Goal: Task Accomplishment & Management: Manage account settings

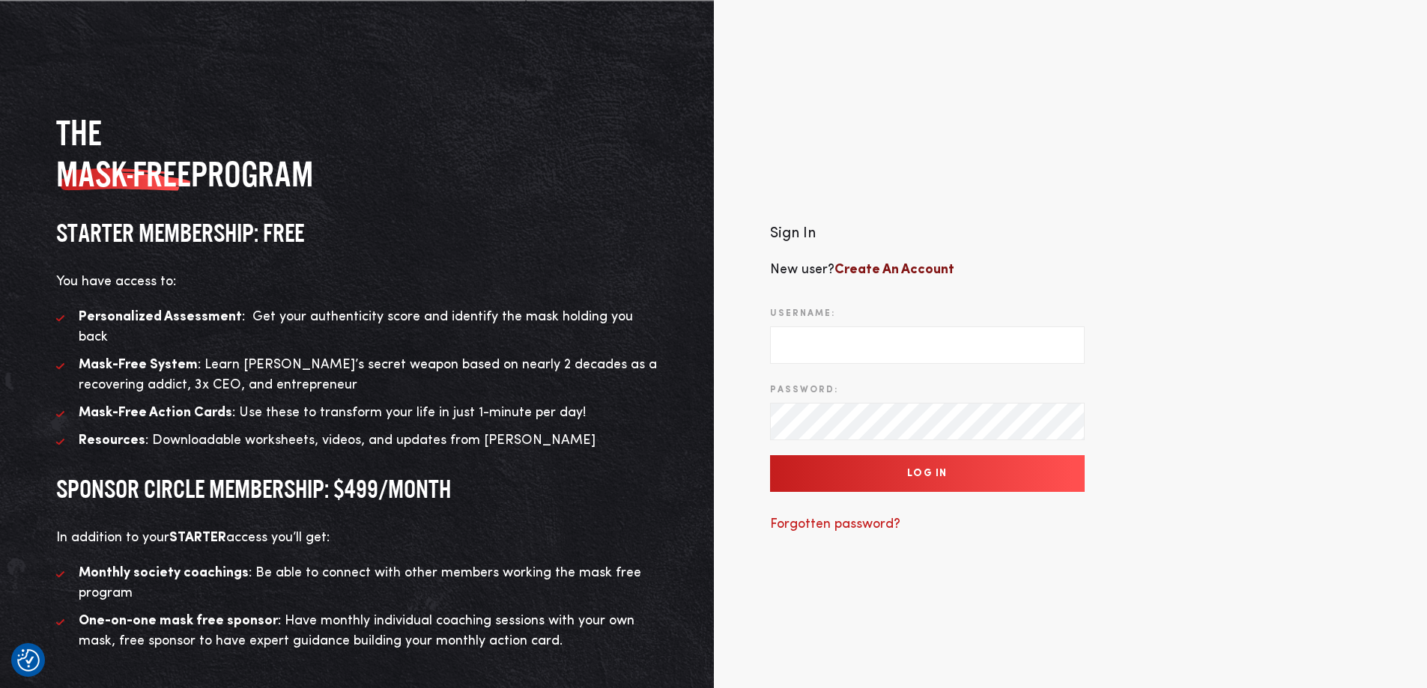
click at [875, 263] on b "Create An Account" at bounding box center [894, 269] width 120 height 13
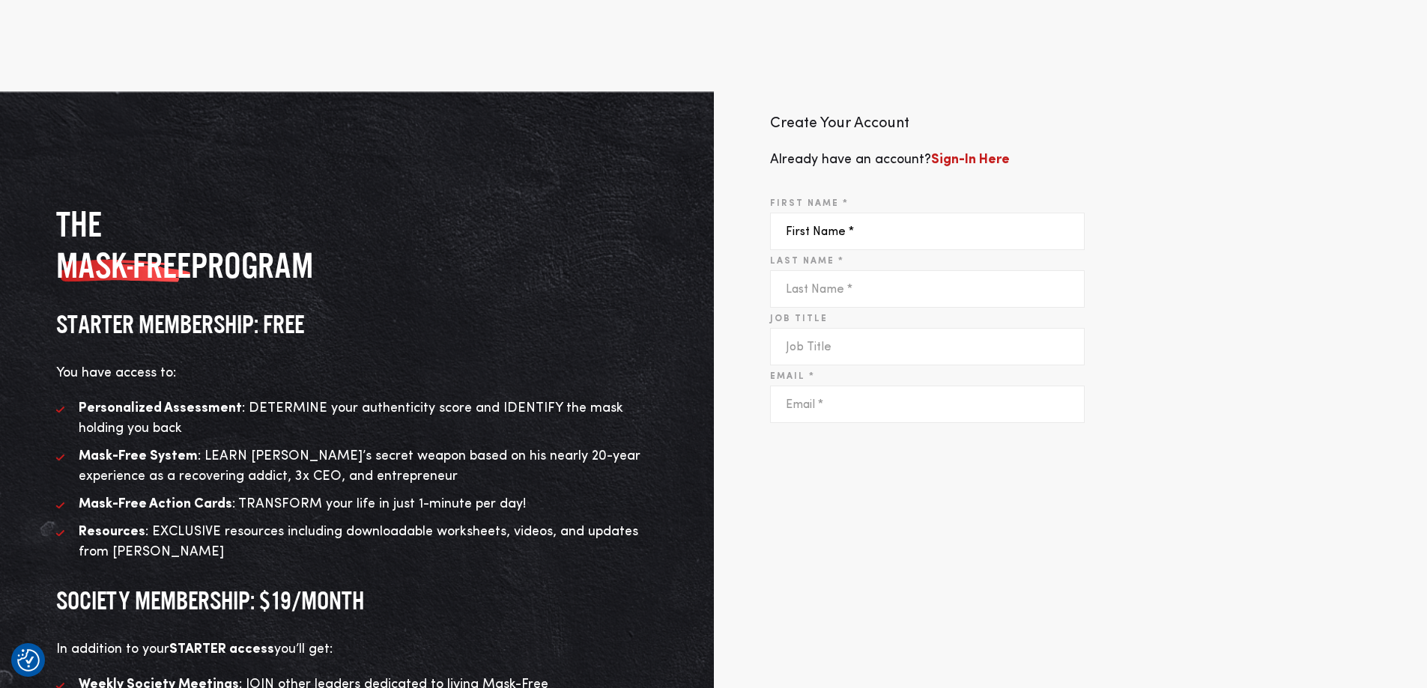
click at [847, 240] on input "First Name *" at bounding box center [927, 231] width 315 height 37
type input "[PERSON_NAME]"
type input "Payne"
type input "Partner/CPA Firm"
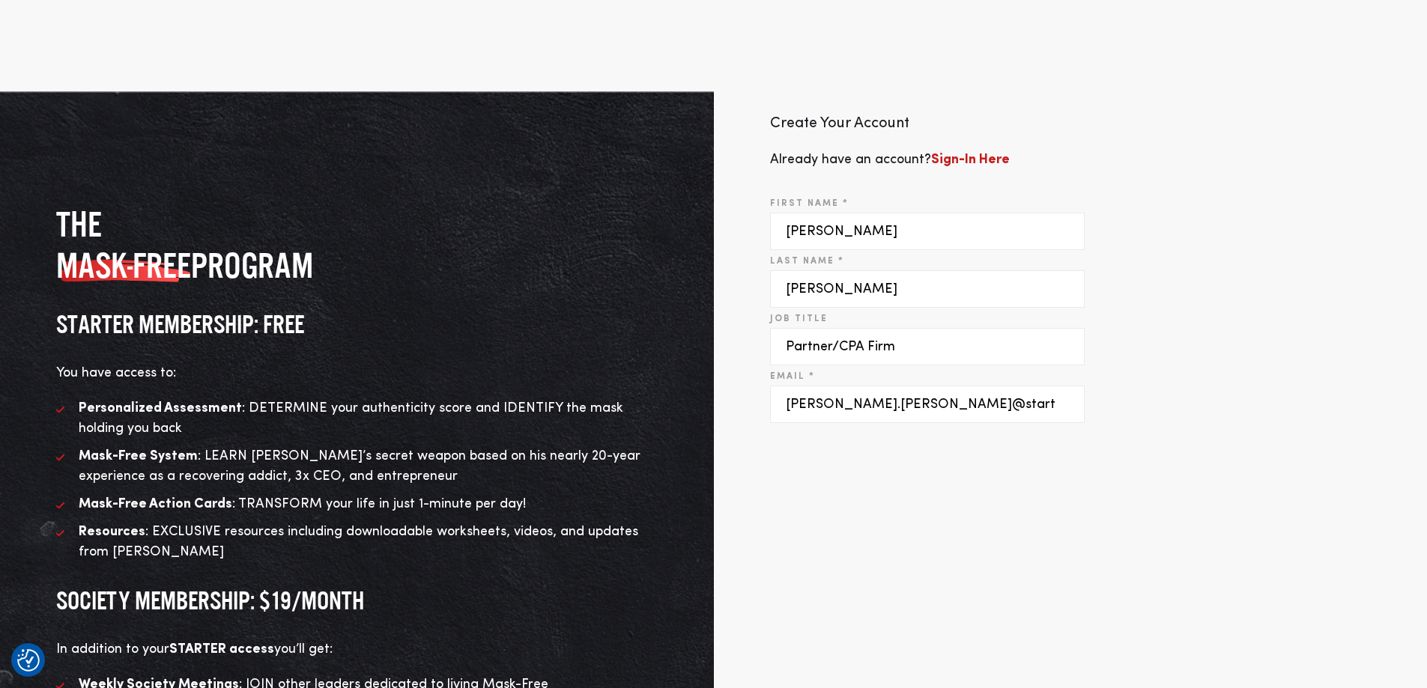
type input "diane.payne@startmail.com"
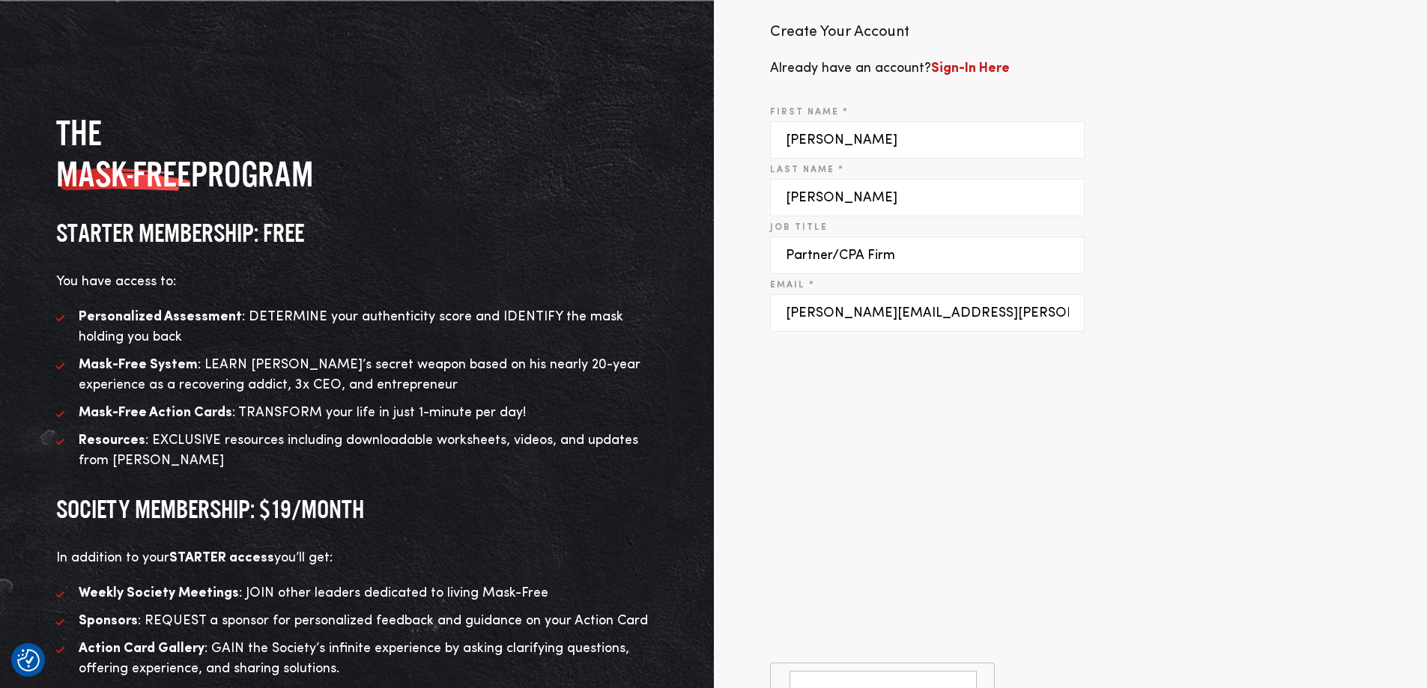
scroll to position [296, 0]
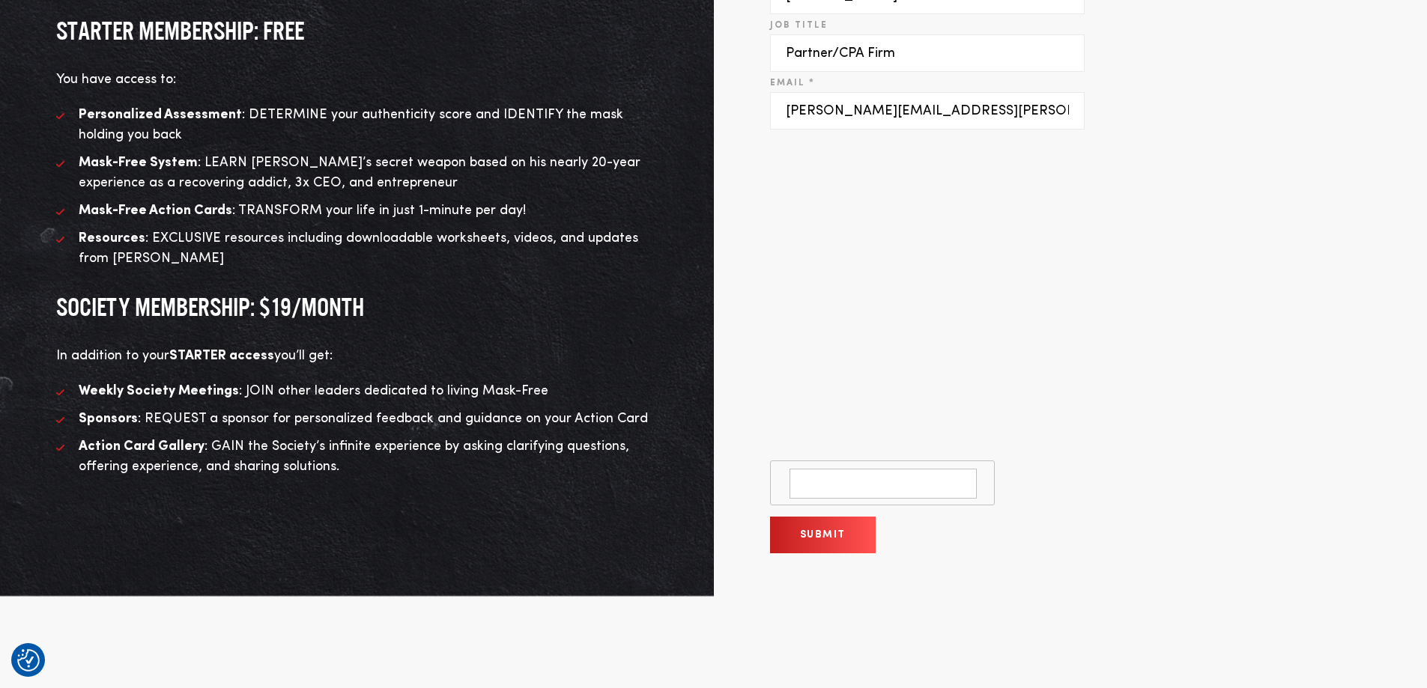
click at [866, 484] on textarea at bounding box center [882, 484] width 187 height 30
click at [819, 538] on button "Submit" at bounding box center [823, 535] width 106 height 37
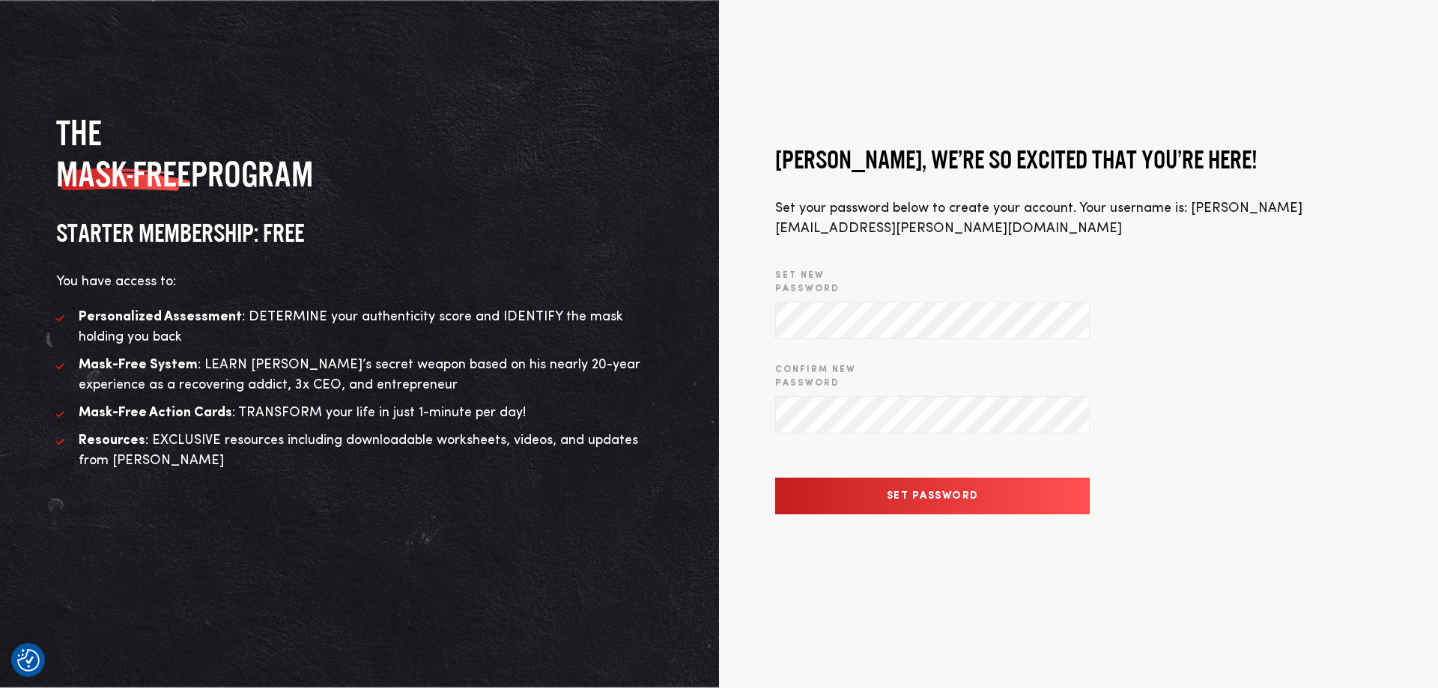
click at [873, 481] on input "Set Password" at bounding box center [932, 496] width 315 height 37
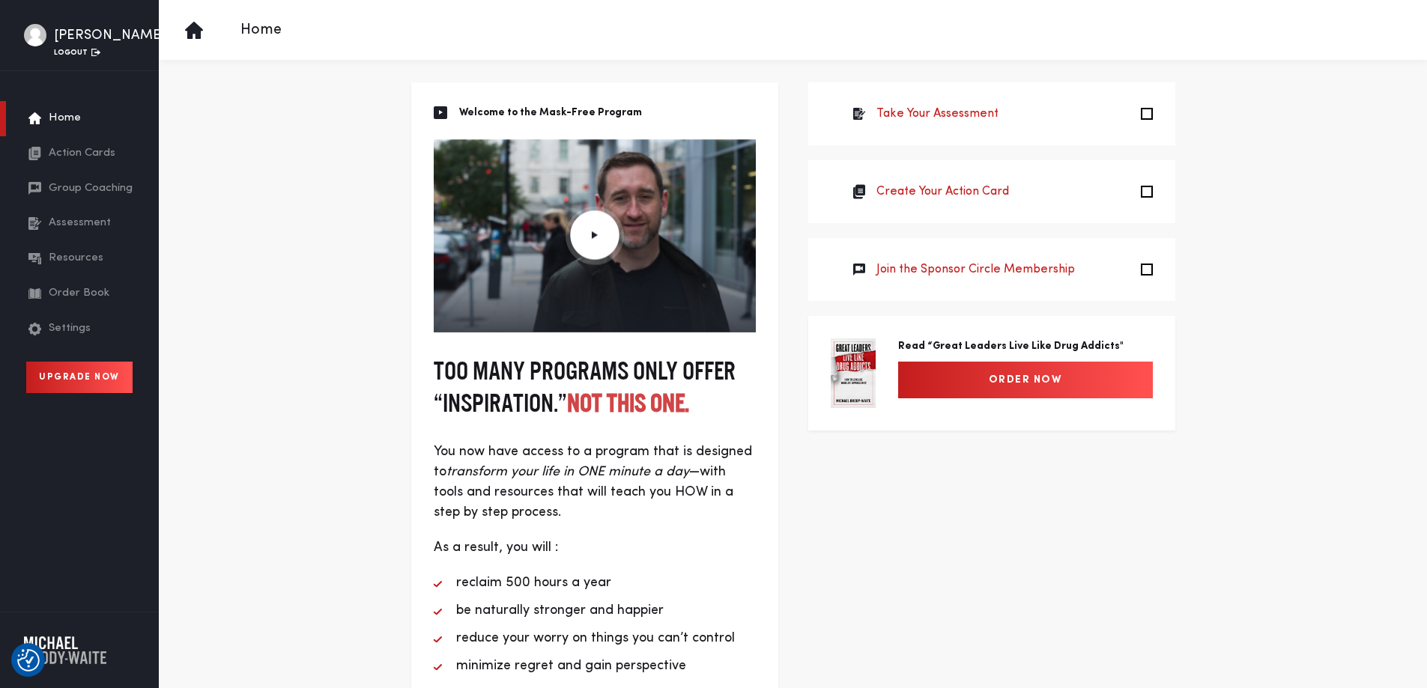
click at [68, 153] on span "Action Cards" at bounding box center [82, 153] width 67 height 17
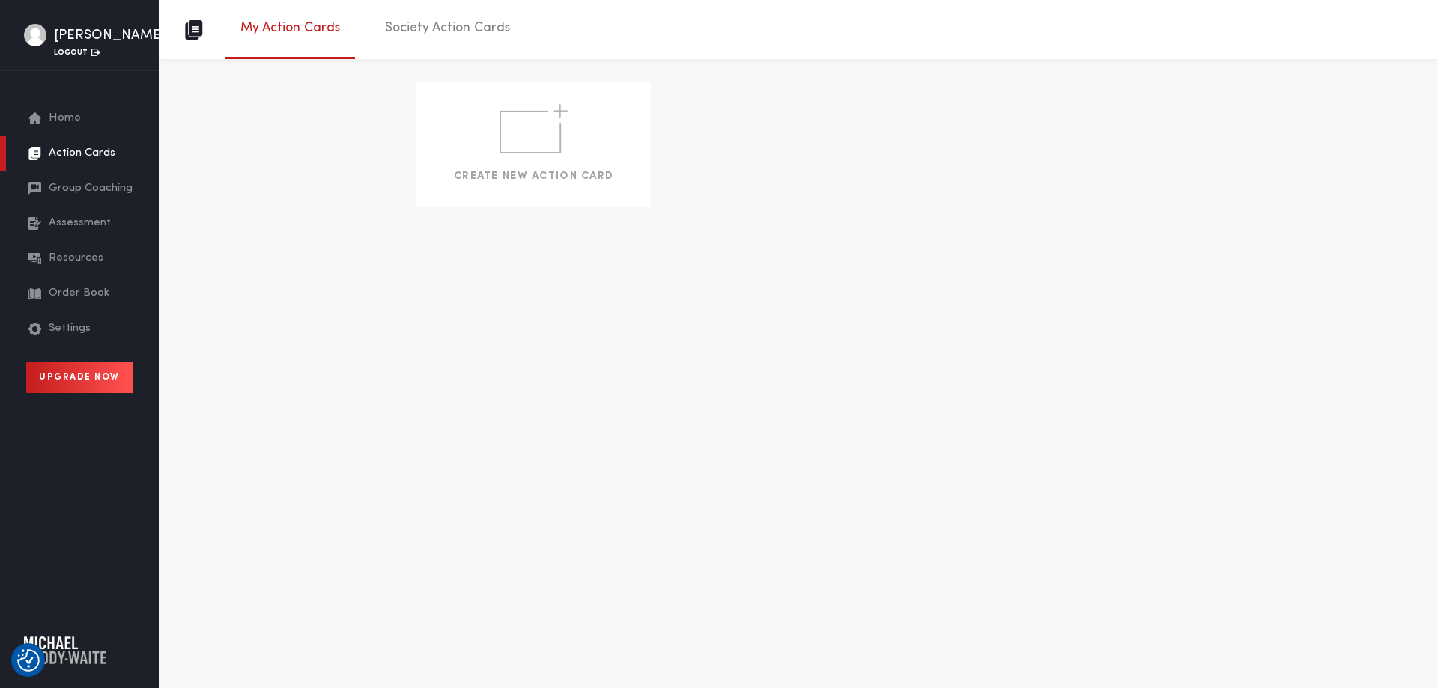
click at [446, 29] on link "Society Action Cards" at bounding box center [447, 31] width 155 height 49
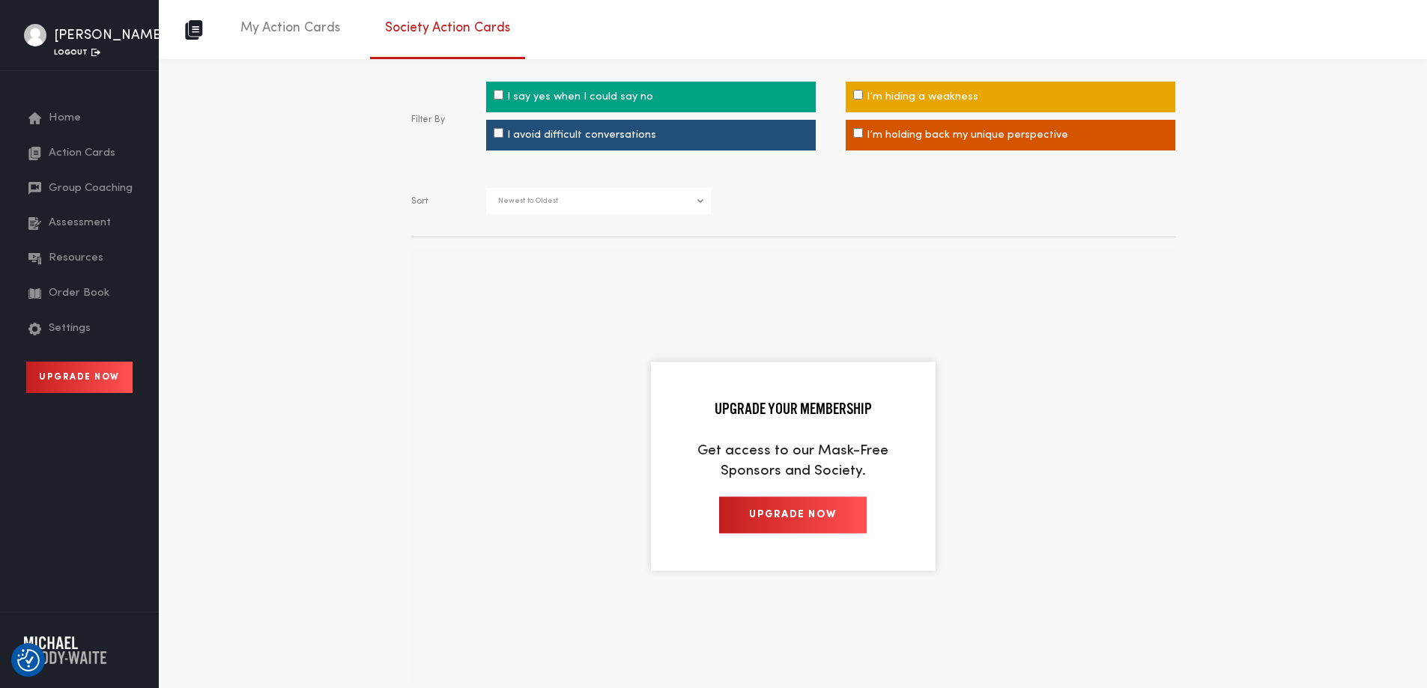
click at [110, 185] on span "Group Coaching" at bounding box center [91, 188] width 84 height 17
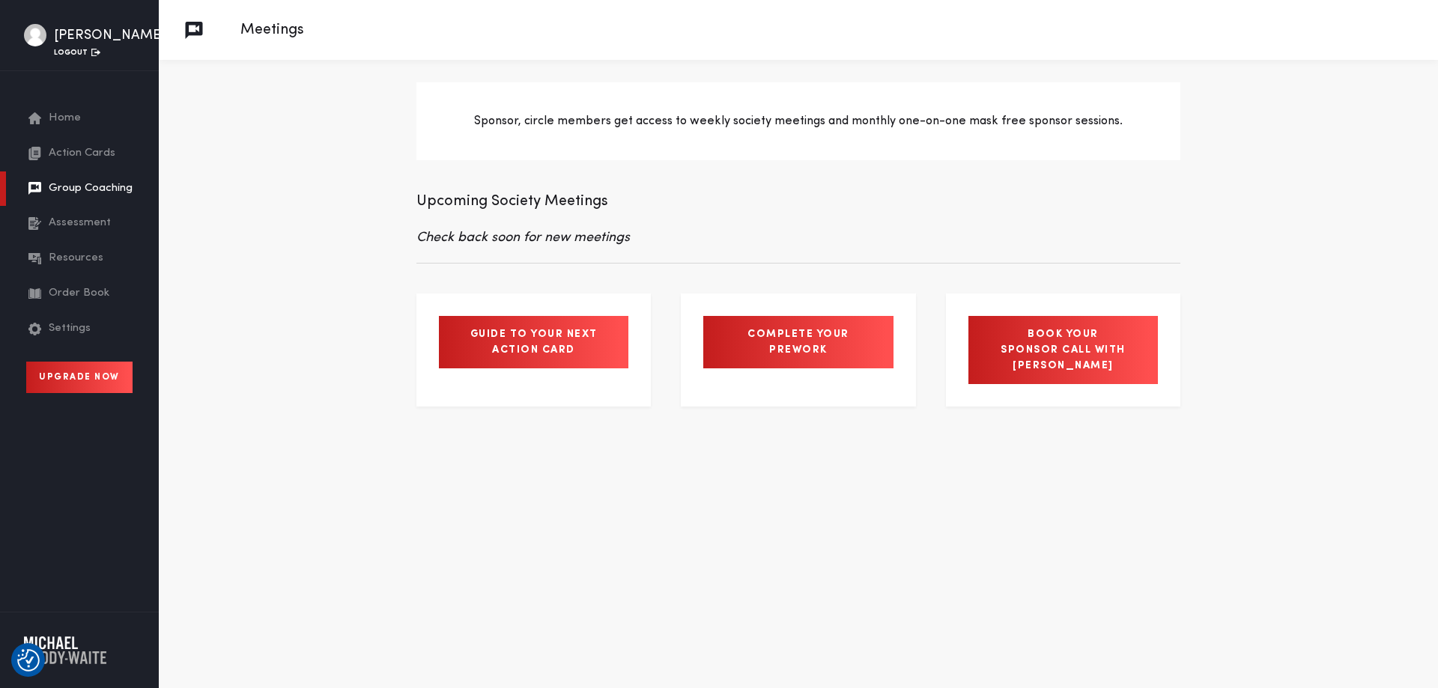
click at [64, 325] on span "Settings" at bounding box center [70, 329] width 42 height 17
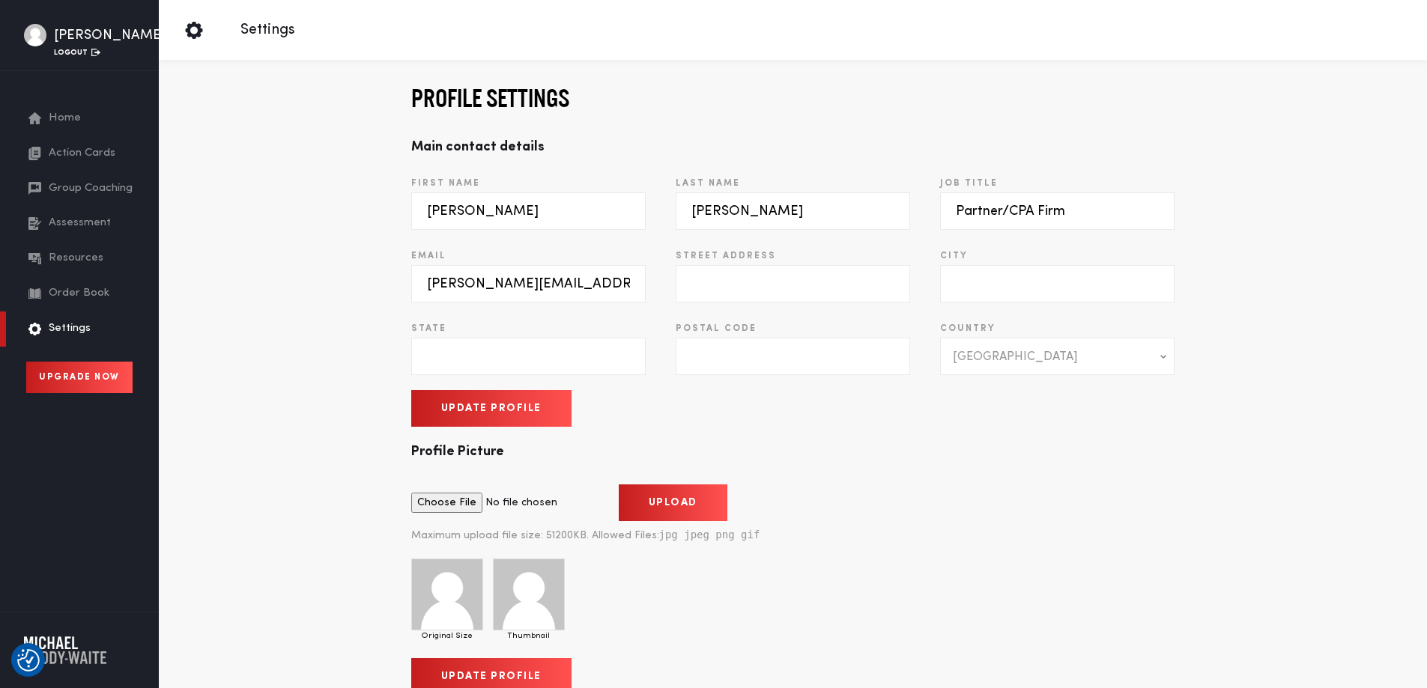
scroll to position [75, 0]
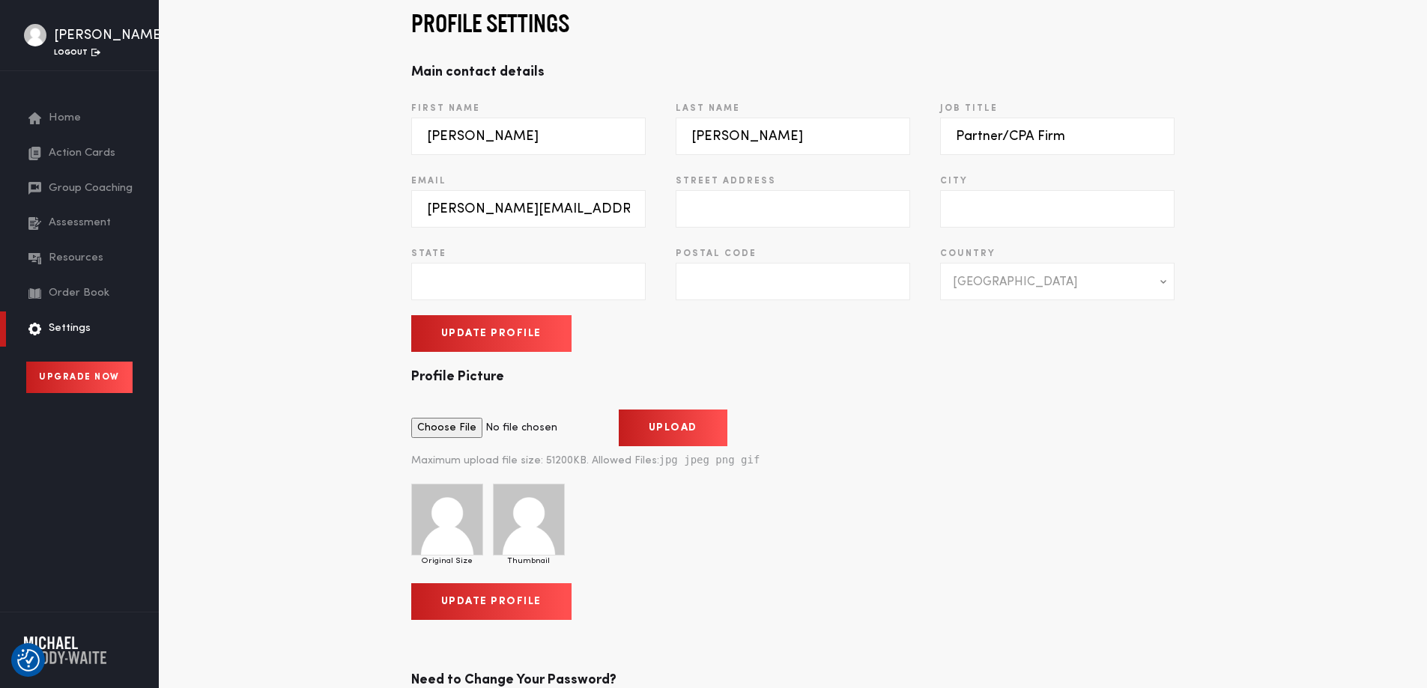
click at [739, 217] on input "text" at bounding box center [792, 208] width 234 height 37
type input "324 Southbound Drive"
type input "Deforest"
type input "WI"
type input "53532"
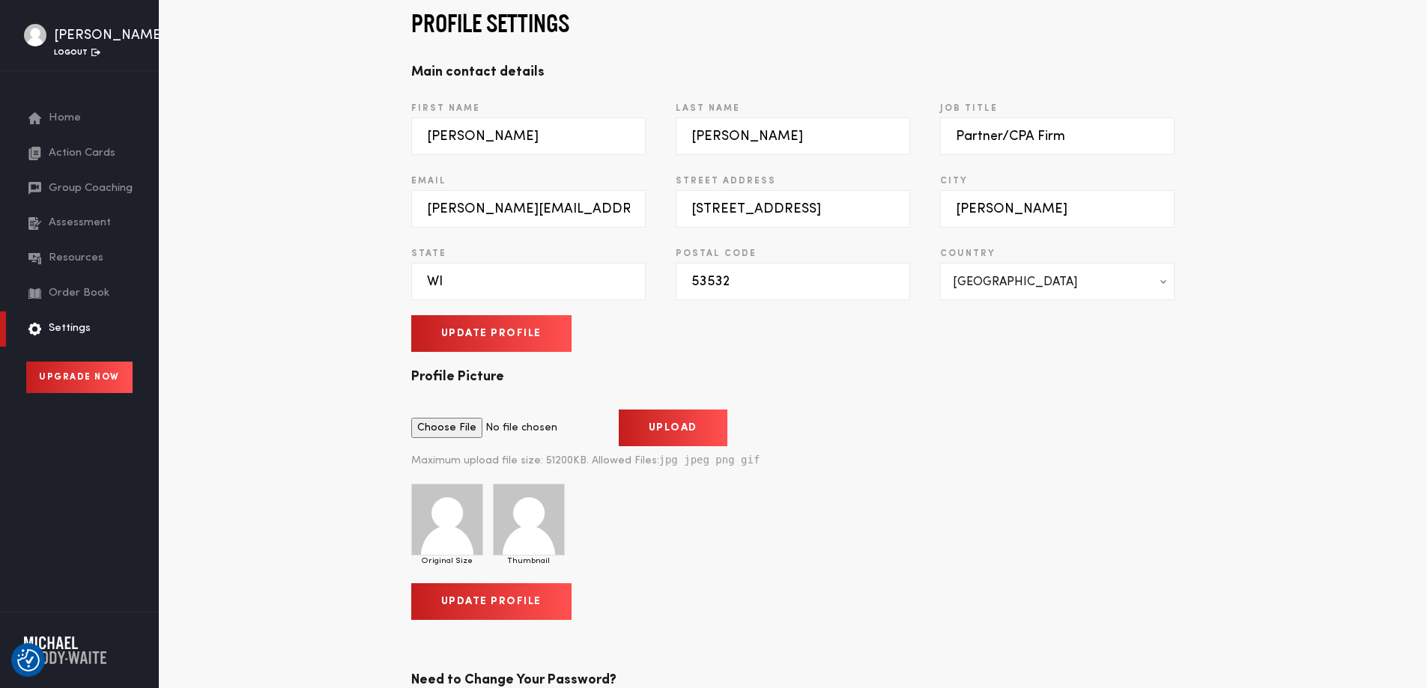
click at [1003, 295] on span "United States" at bounding box center [1047, 282] width 189 height 37
click at [1039, 288] on span "United States" at bounding box center [1047, 282] width 189 height 37
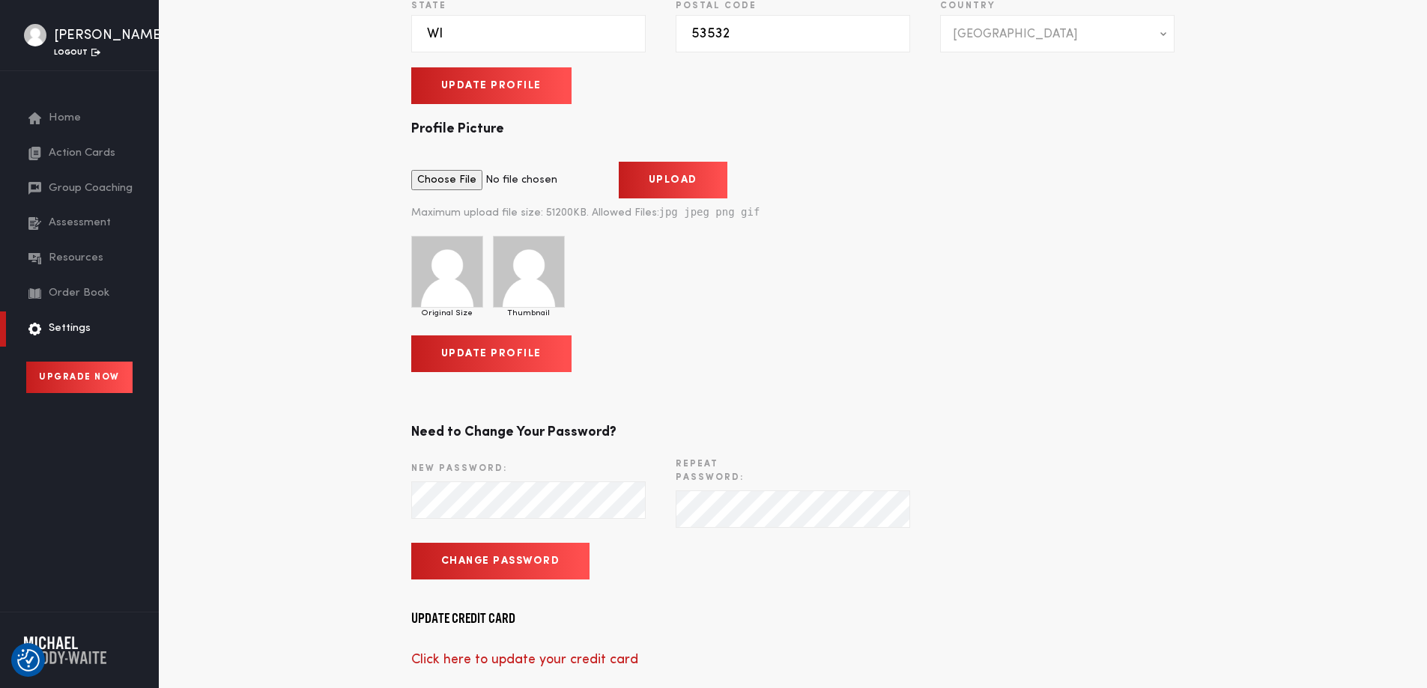
scroll to position [0, 0]
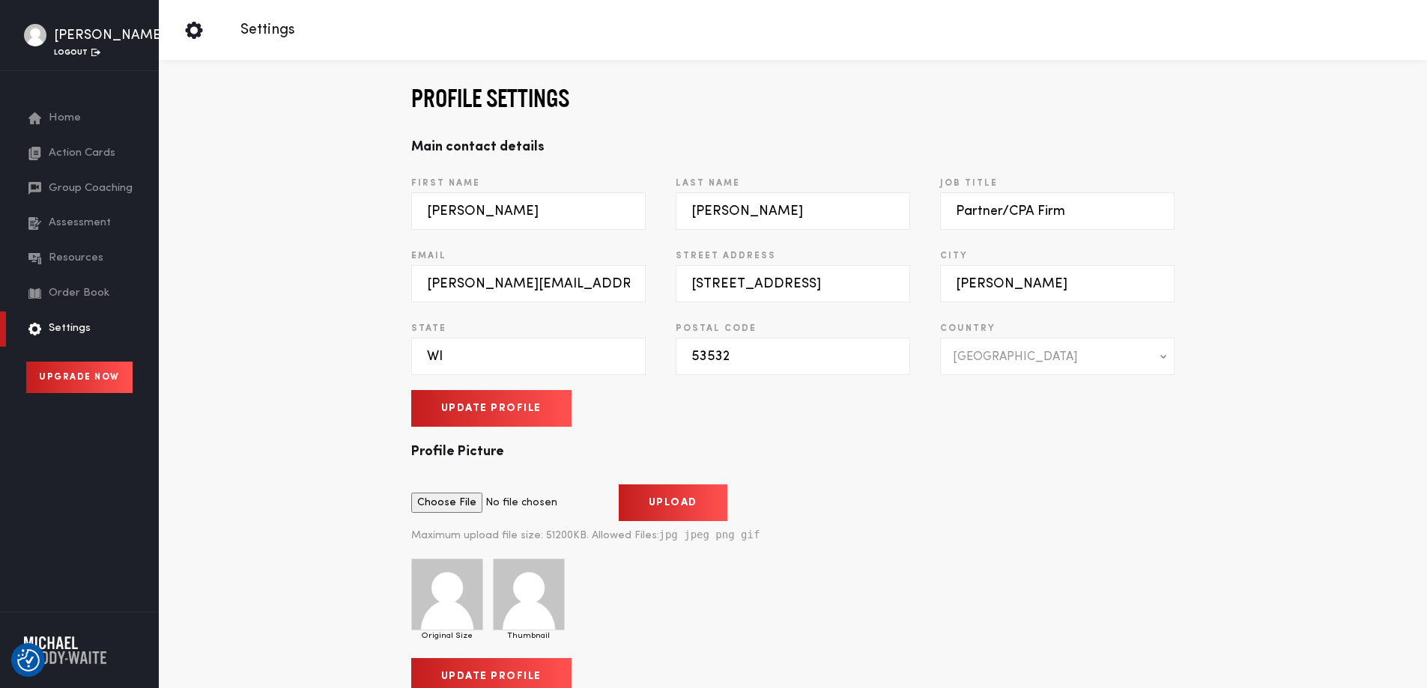
click at [79, 256] on span "Resources" at bounding box center [76, 258] width 55 height 17
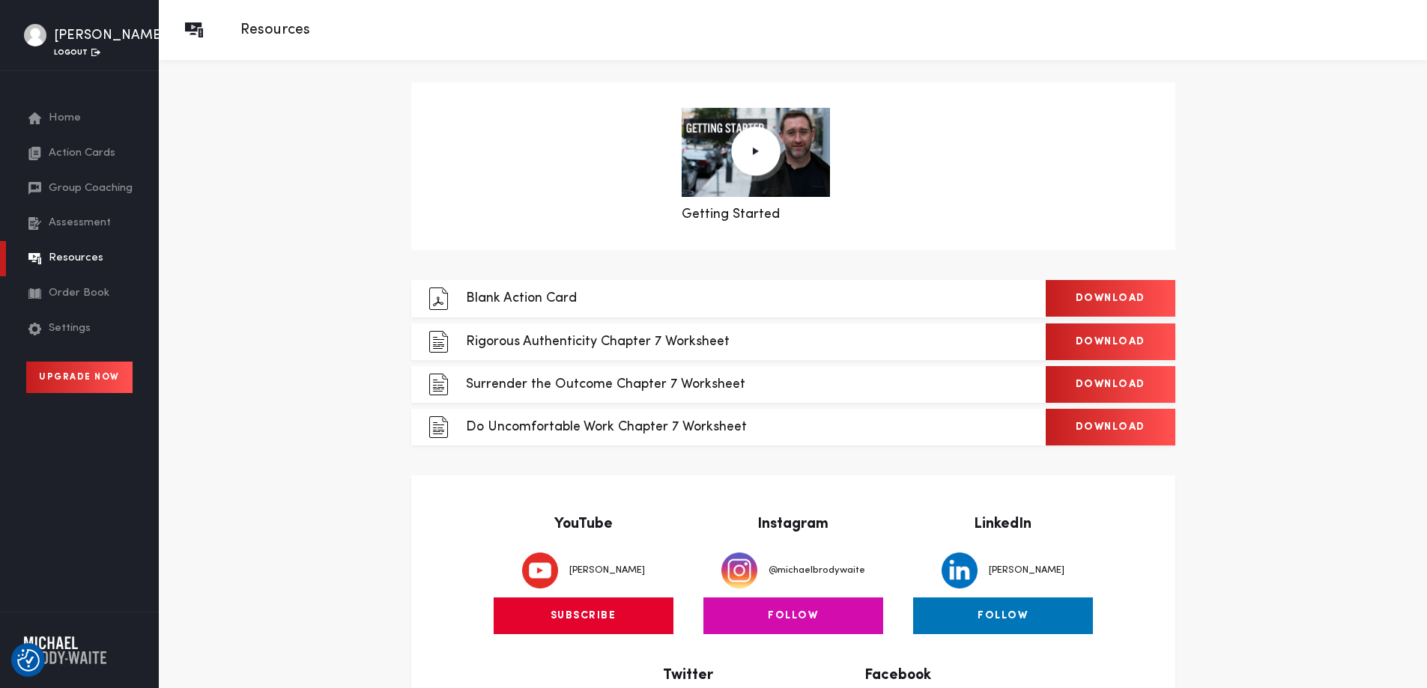
click at [765, 148] on img at bounding box center [755, 152] width 58 height 59
